Goal: Task Accomplishment & Management: Complete application form

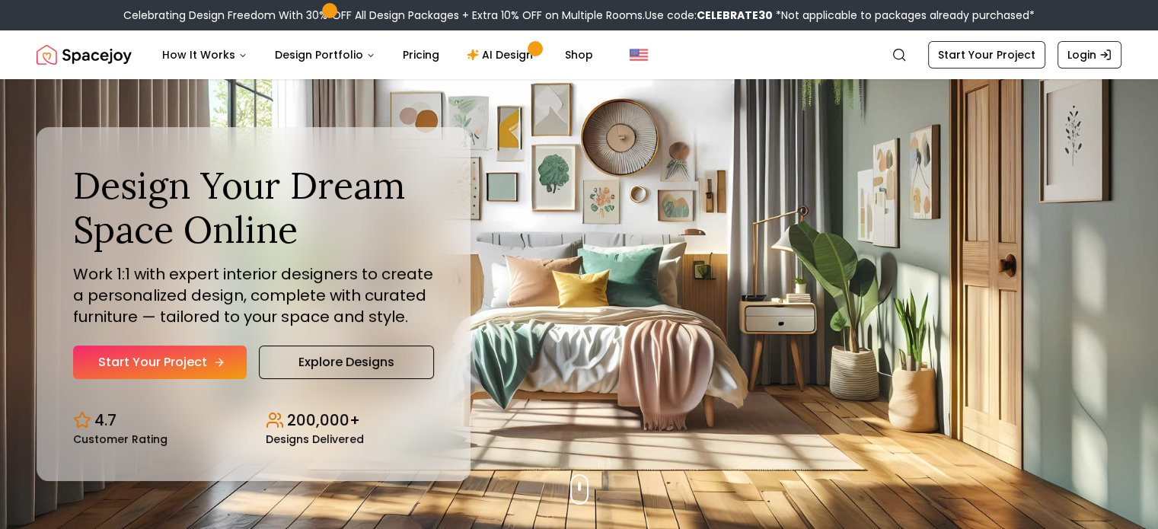
click at [147, 359] on link "Start Your Project" at bounding box center [160, 362] width 174 height 33
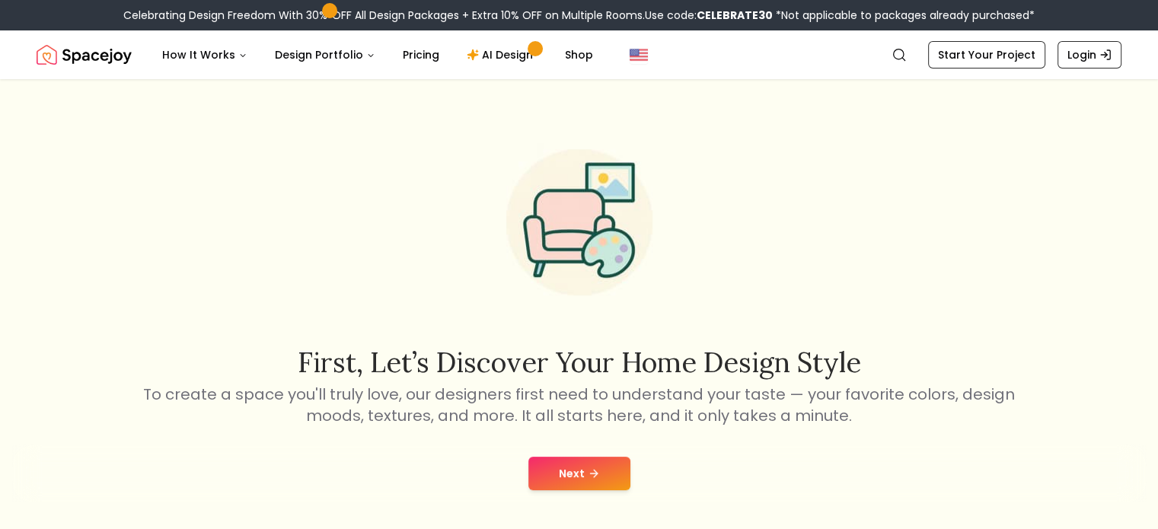
click at [589, 471] on icon at bounding box center [594, 473] width 12 height 12
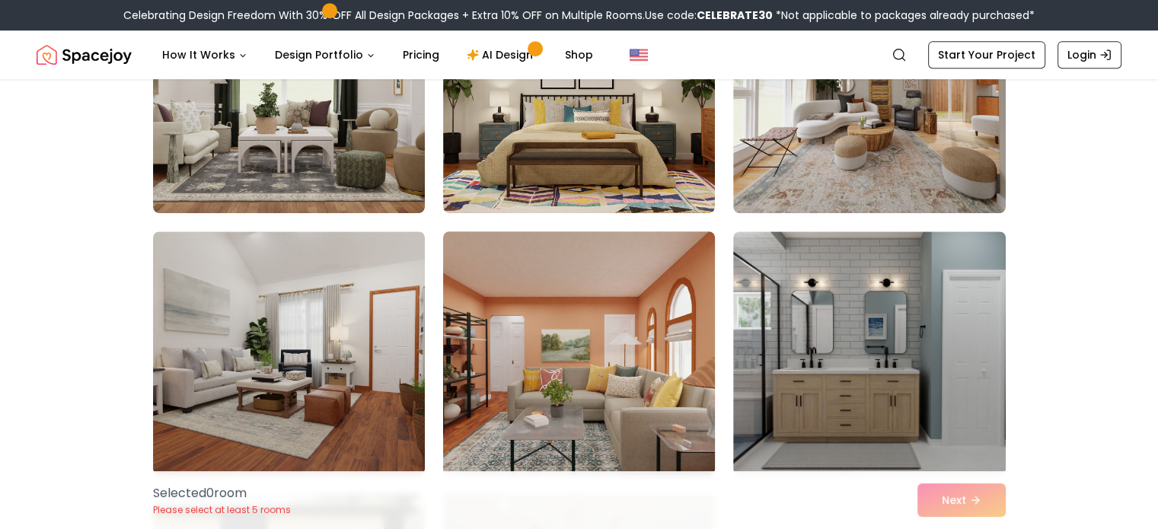
scroll to position [6547, 0]
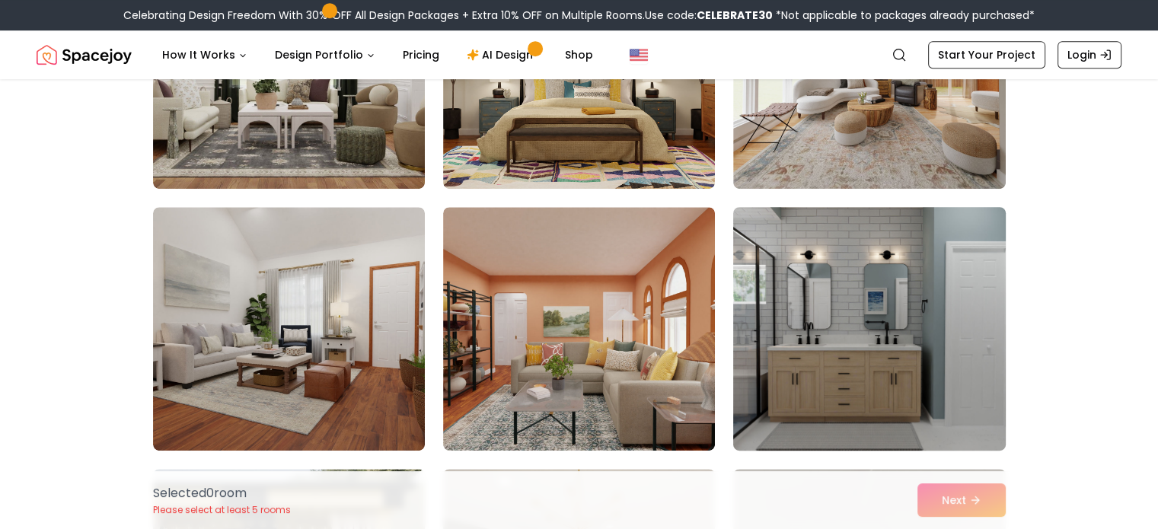
click at [857, 358] on img at bounding box center [868, 329] width 285 height 256
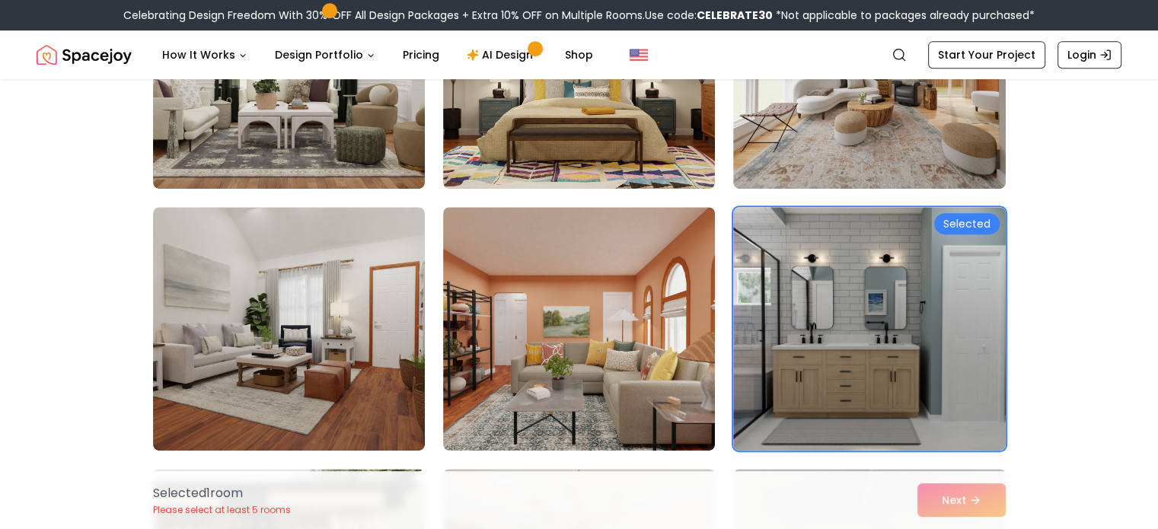
click at [948, 493] on div "Selected 1 room Please select at least 5 rooms Next" at bounding box center [579, 500] width 877 height 58
click at [956, 499] on div "Selected 1 room Please select at least 5 rooms Next" at bounding box center [579, 500] width 877 height 58
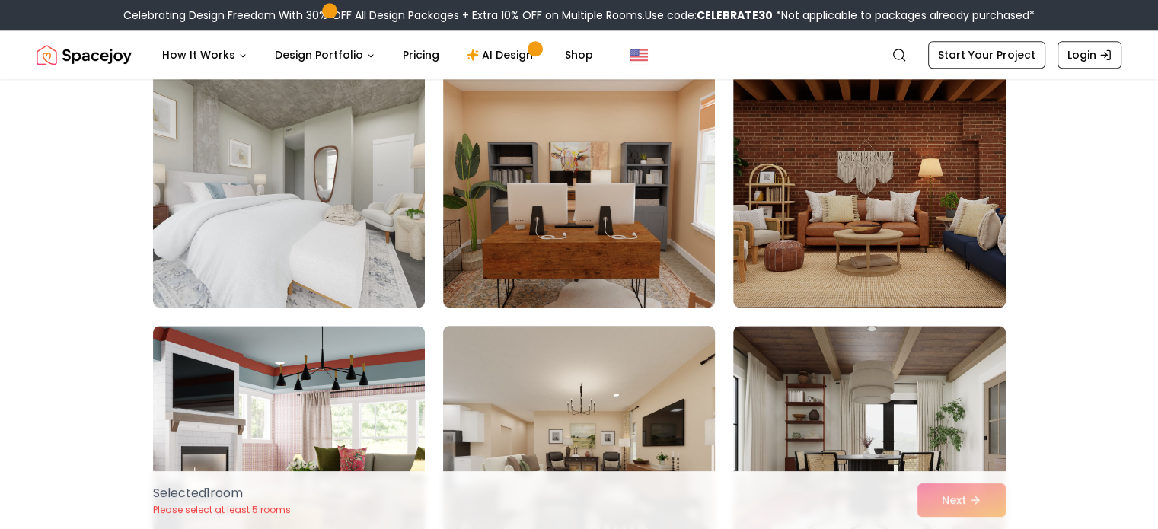
scroll to position [7460, 0]
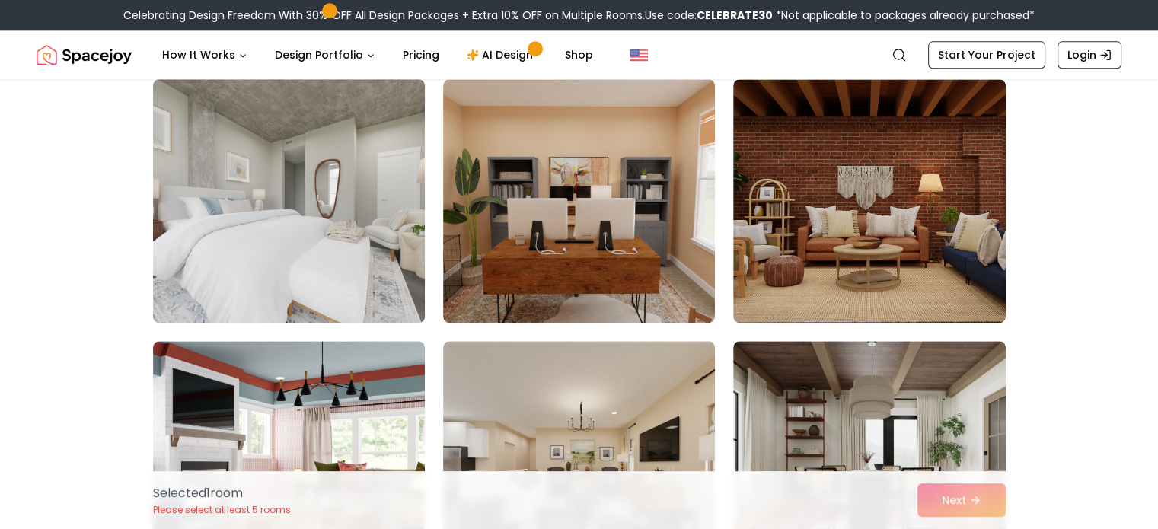
click at [315, 213] on img at bounding box center [288, 201] width 285 height 256
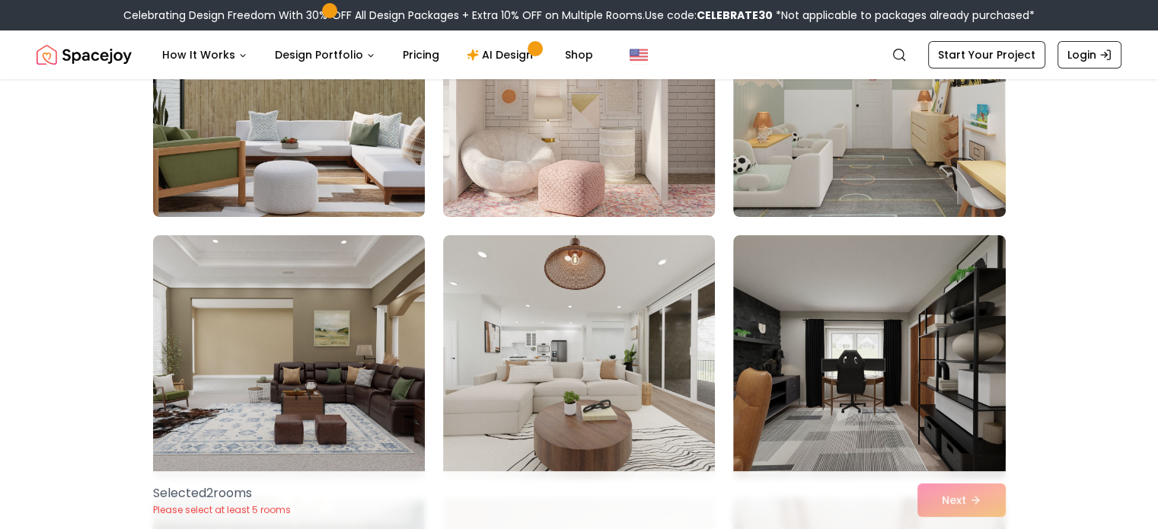
scroll to position [240, 0]
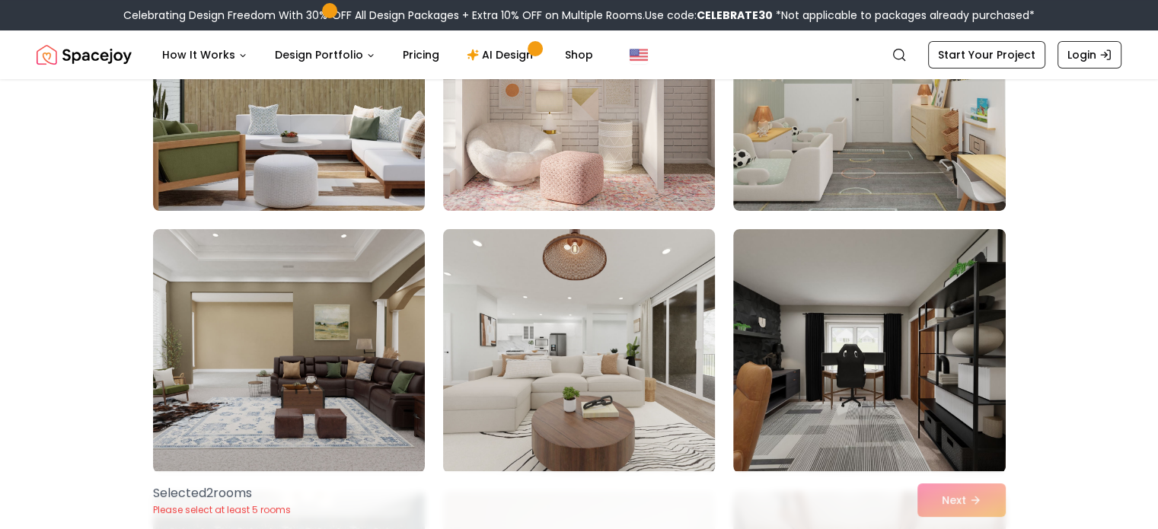
click at [585, 359] on img at bounding box center [578, 351] width 285 height 256
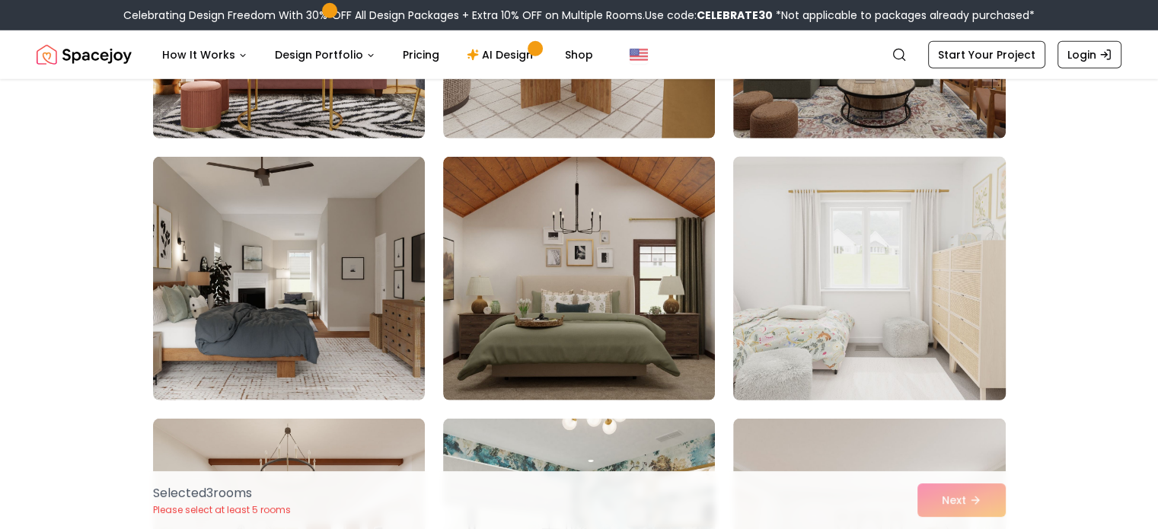
scroll to position [4503, 0]
click at [871, 301] on img at bounding box center [868, 278] width 285 height 256
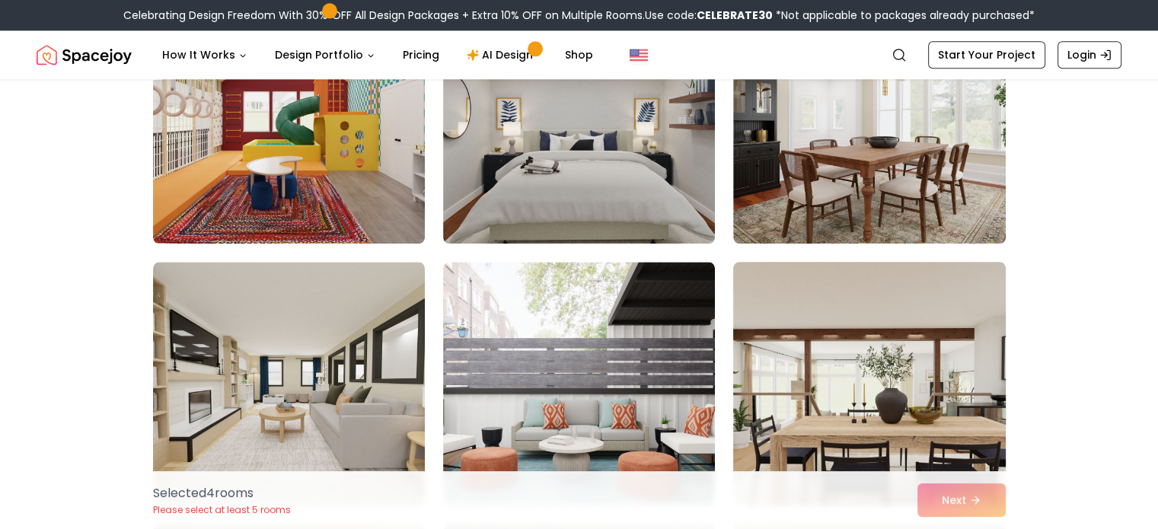
scroll to position [1675, 0]
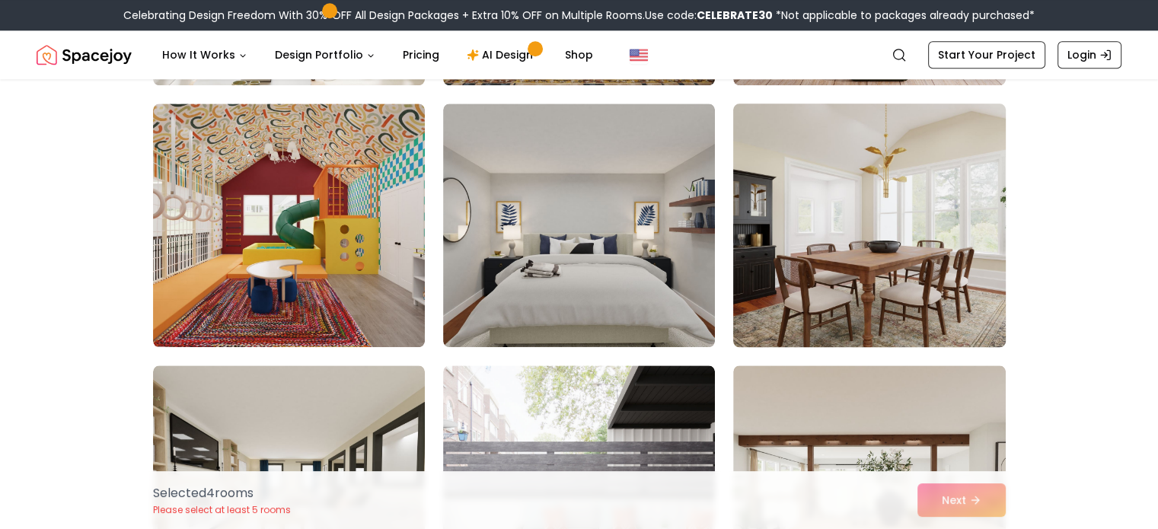
click at [843, 269] on img at bounding box center [868, 225] width 285 height 256
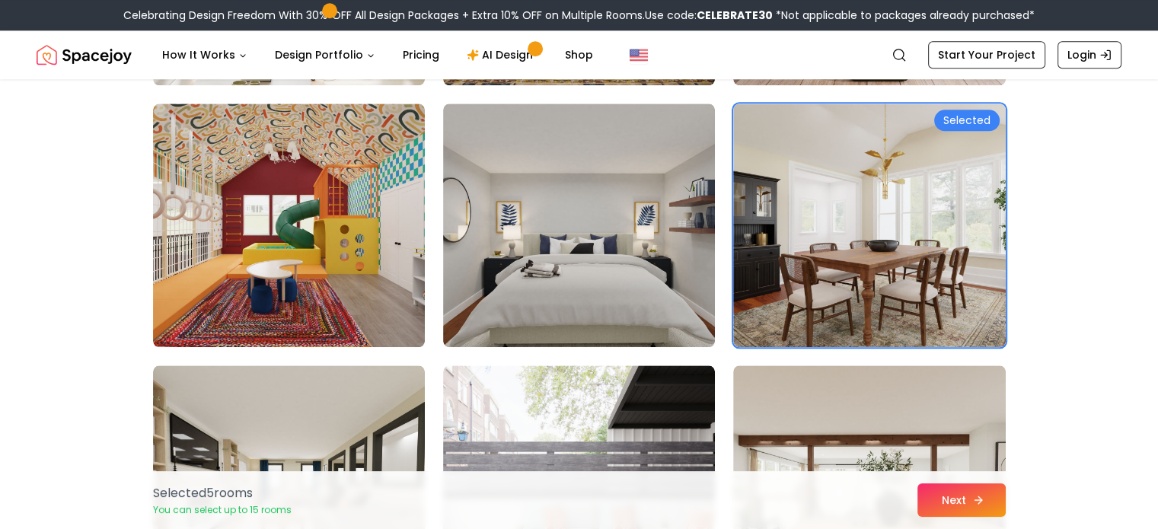
click at [953, 493] on button "Next" at bounding box center [961, 499] width 88 height 33
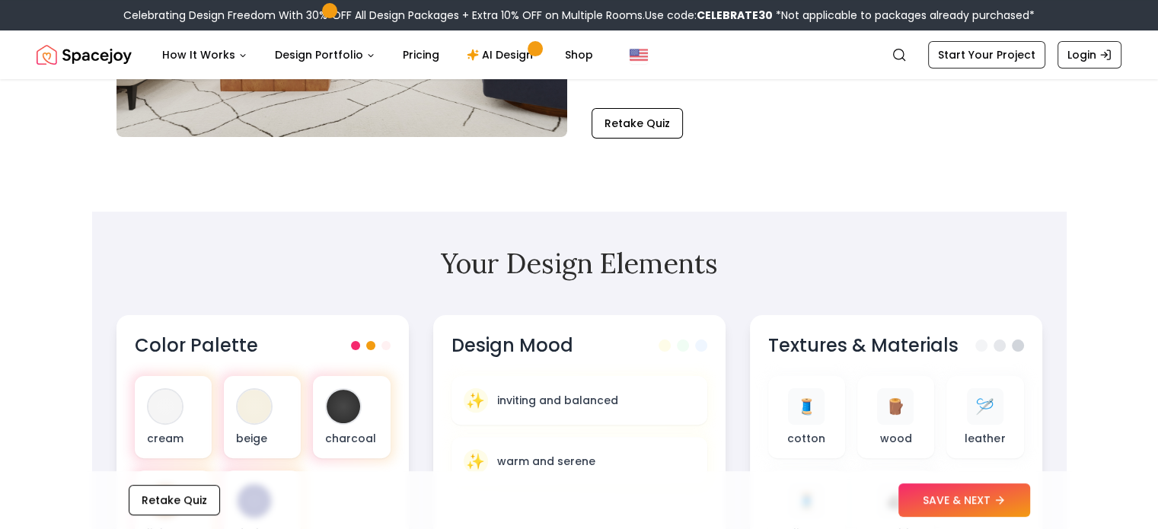
scroll to position [304, 0]
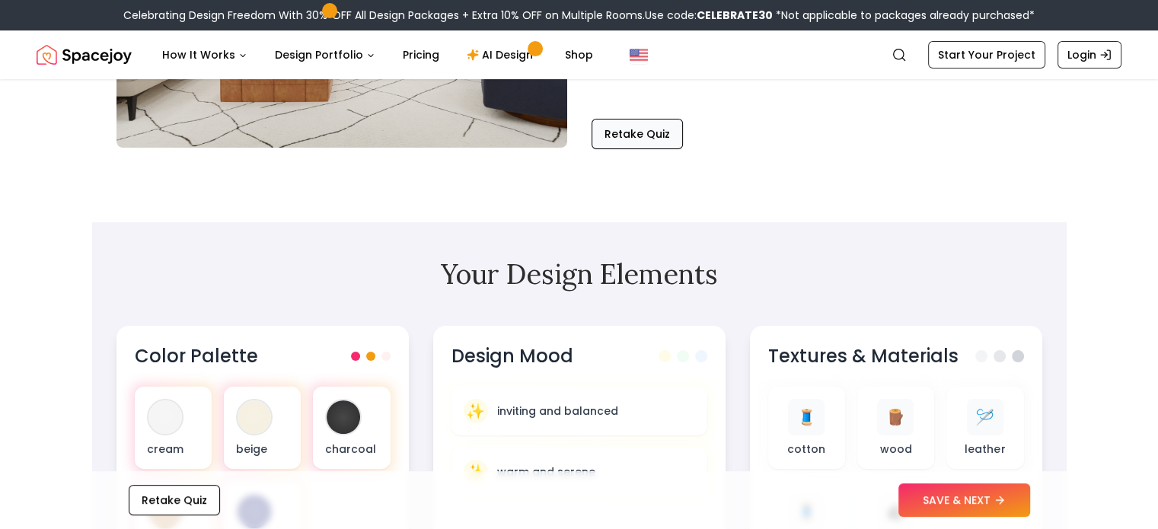
click at [649, 140] on button "Retake Quiz" at bounding box center [636, 134] width 91 height 30
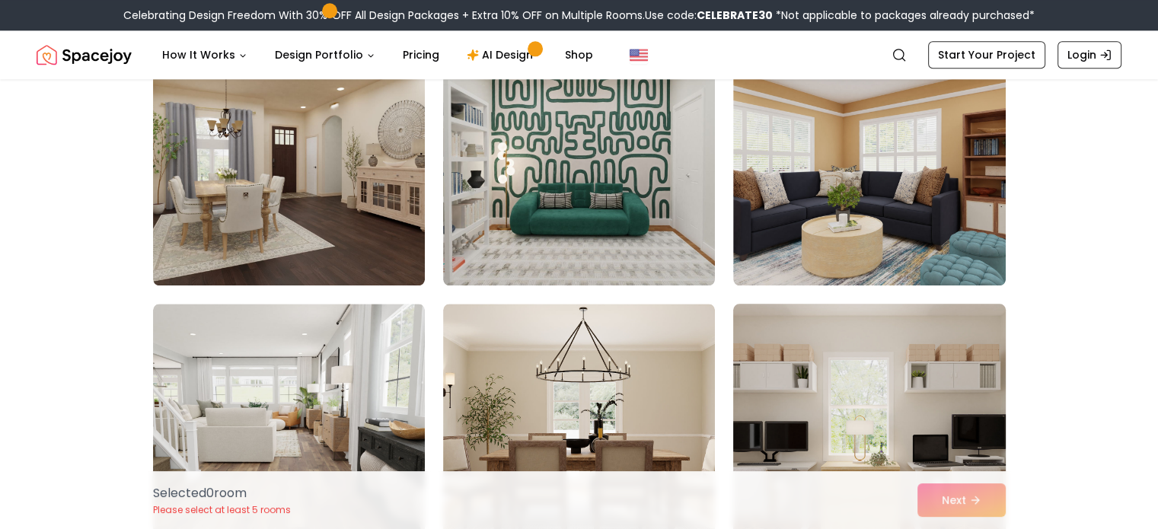
scroll to position [1827, 0]
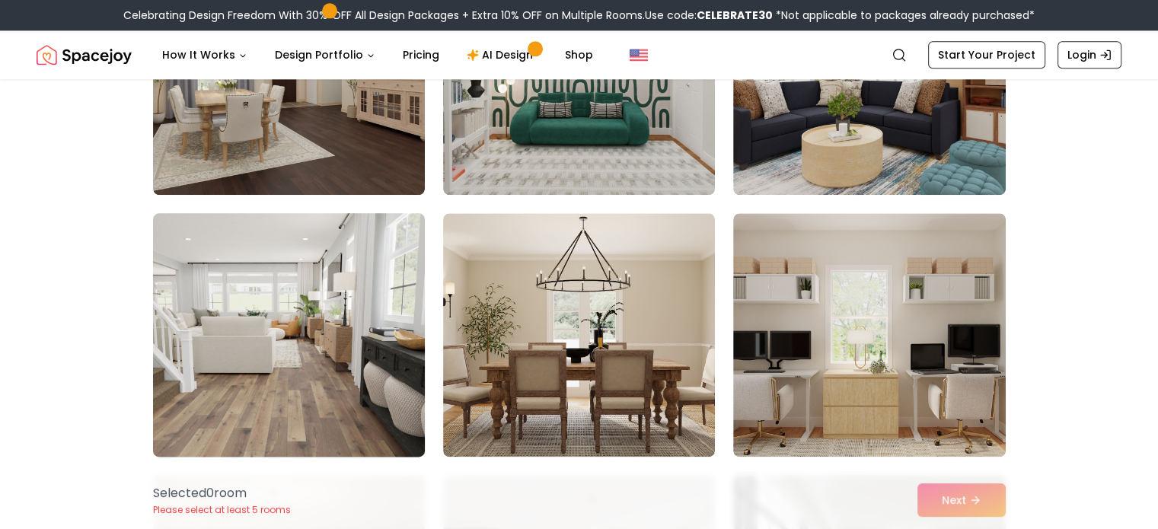
click at [303, 319] on img at bounding box center [288, 335] width 285 height 256
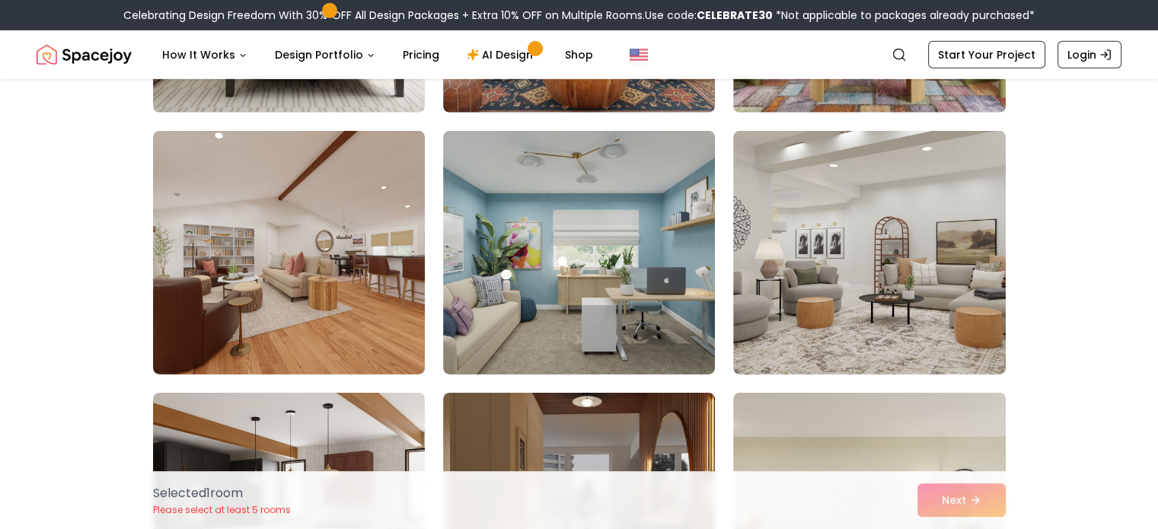
scroll to position [4796, 0]
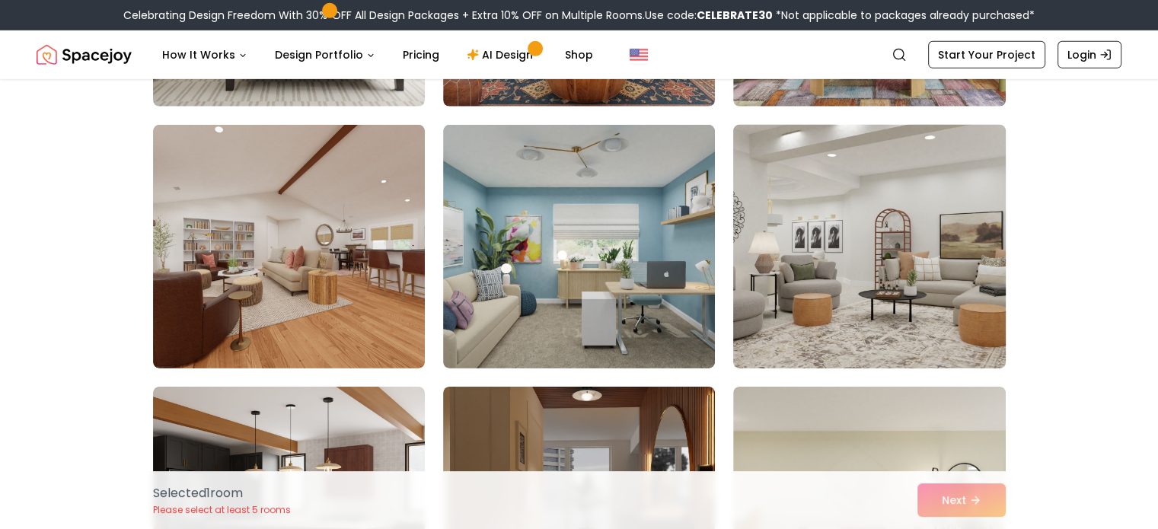
click at [929, 281] on img at bounding box center [868, 247] width 285 height 256
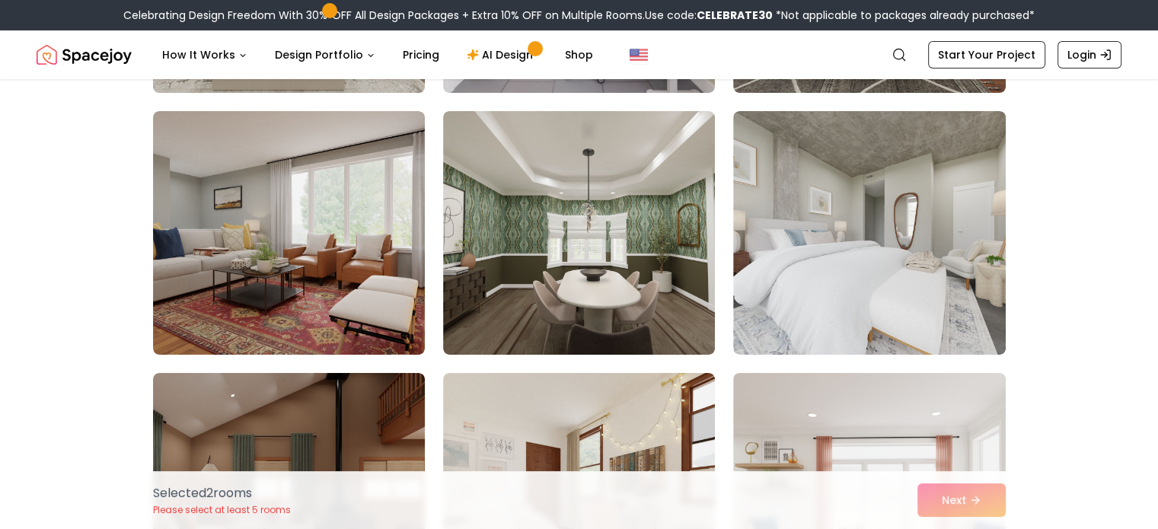
scroll to position [5633, 0]
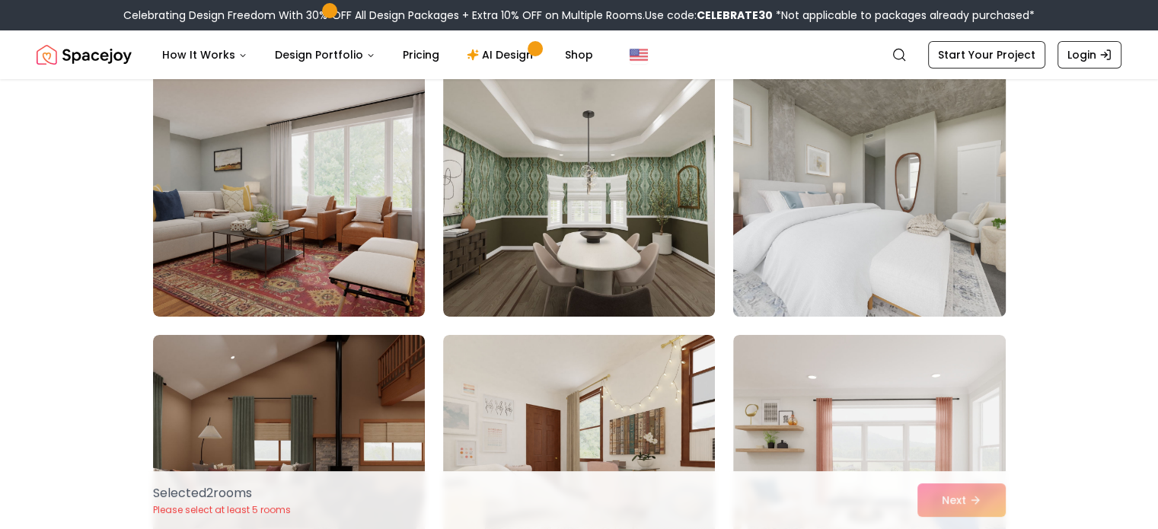
click at [808, 206] on img at bounding box center [868, 195] width 285 height 256
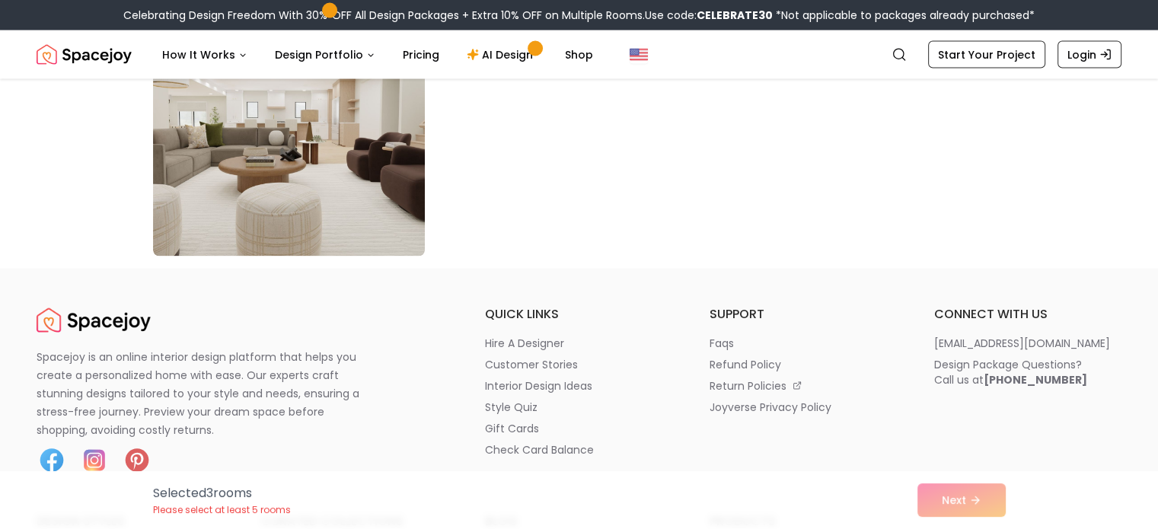
scroll to position [9059, 0]
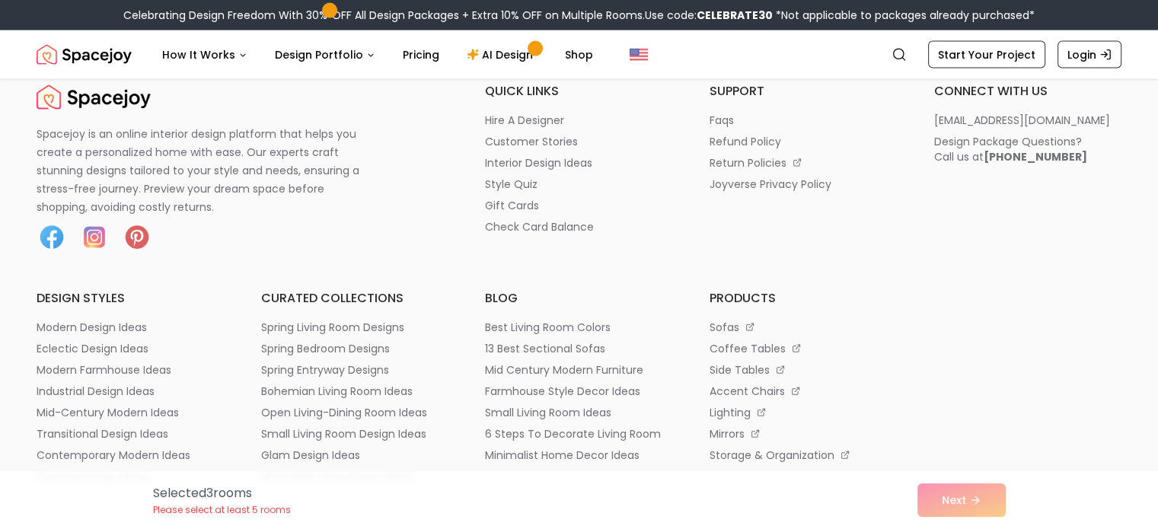
click at [964, 502] on div "Selected 3 room s Please select at least 5 rooms Next" at bounding box center [579, 500] width 877 height 58
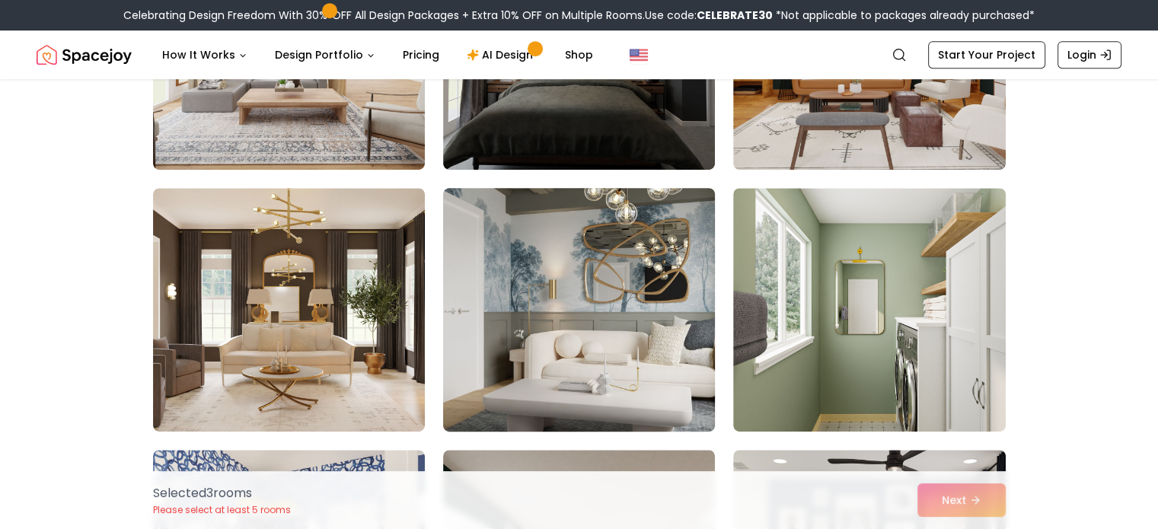
scroll to position [6547, 0]
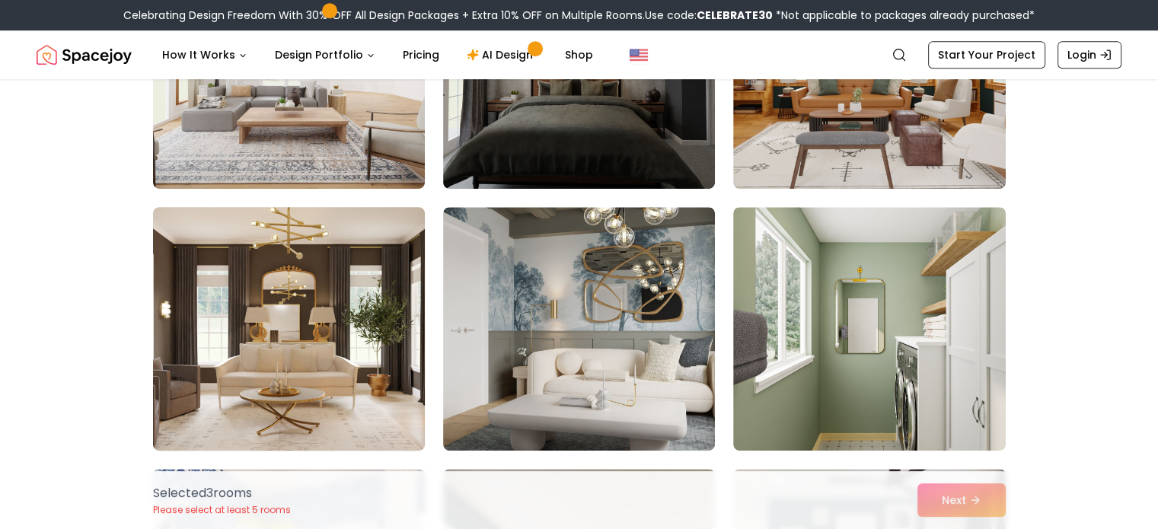
click at [311, 316] on img at bounding box center [288, 329] width 285 height 256
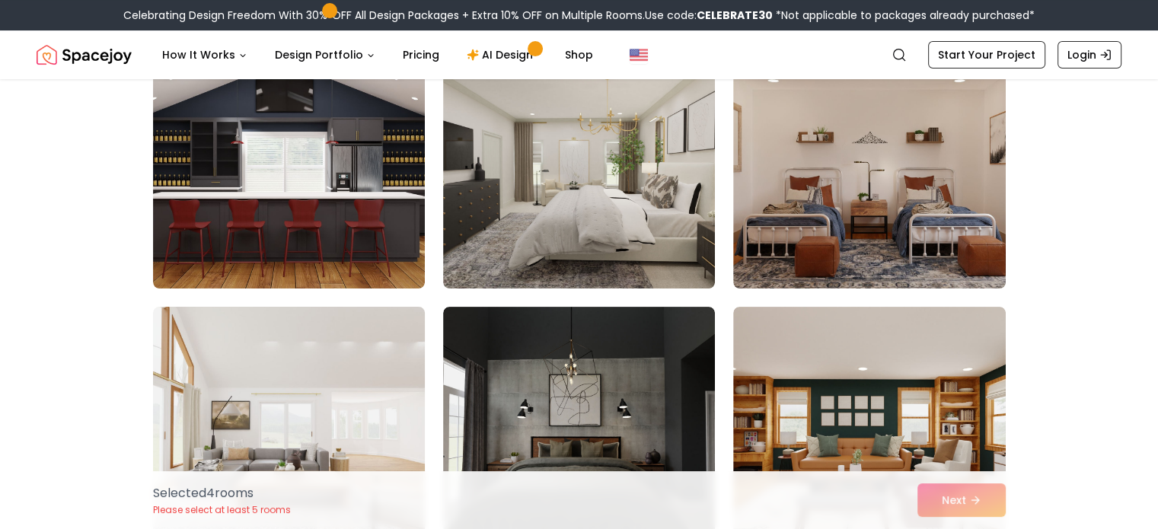
scroll to position [6166, 0]
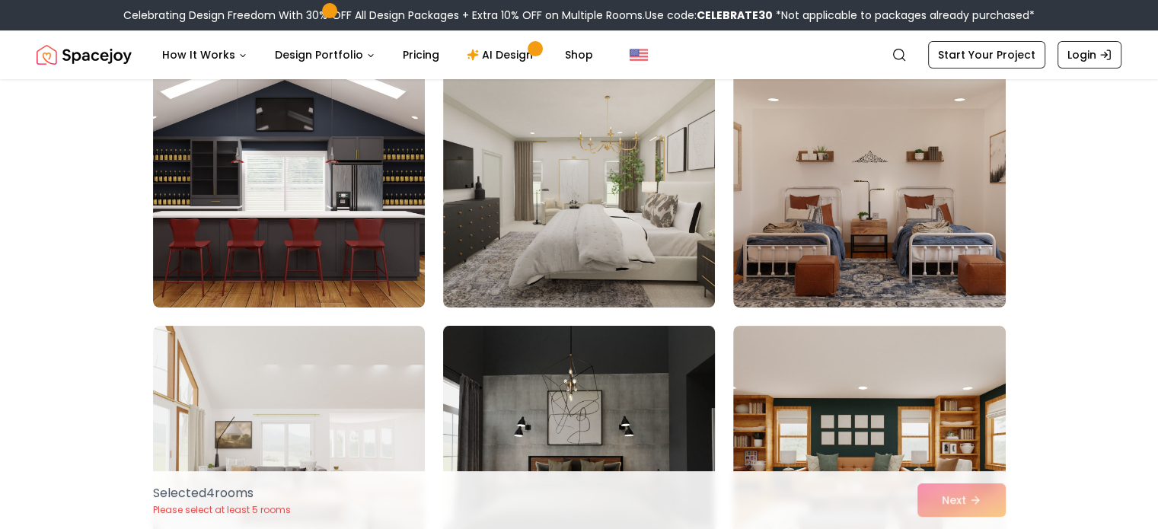
click at [521, 383] on img at bounding box center [578, 448] width 285 height 256
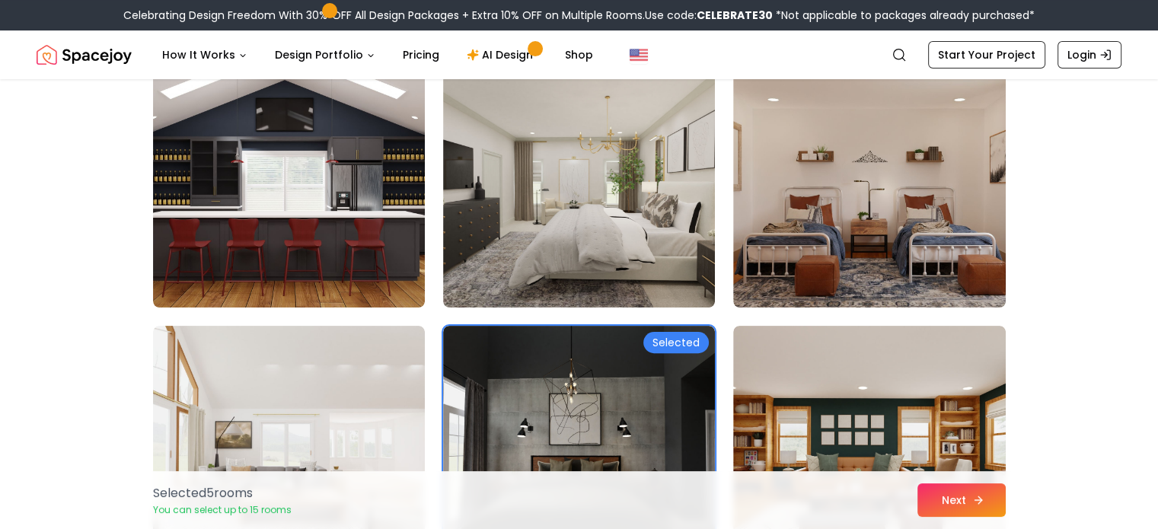
click at [941, 504] on button "Next" at bounding box center [961, 499] width 88 height 33
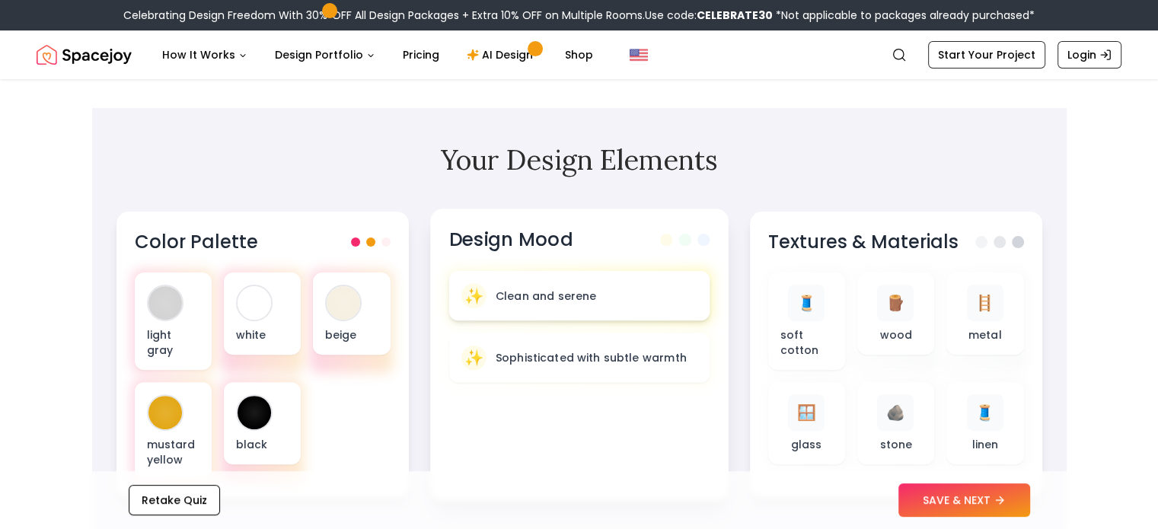
scroll to position [457, 0]
